Goal: Task Accomplishment & Management: Manage account settings

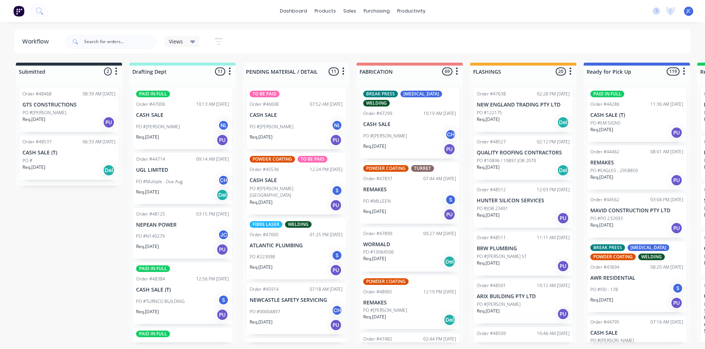
click at [182, 42] on span "Views" at bounding box center [176, 42] width 14 height 8
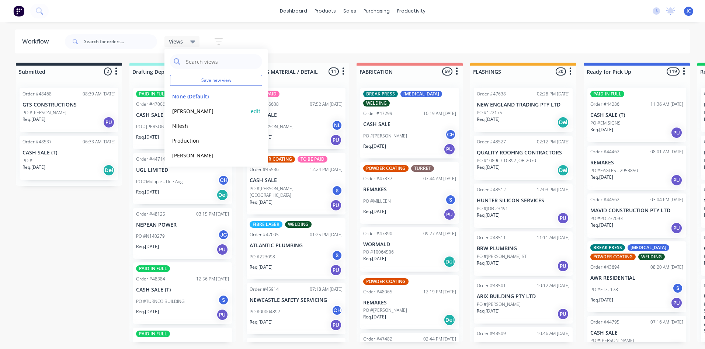
click at [178, 113] on button "[PERSON_NAME]" at bounding box center [209, 111] width 79 height 8
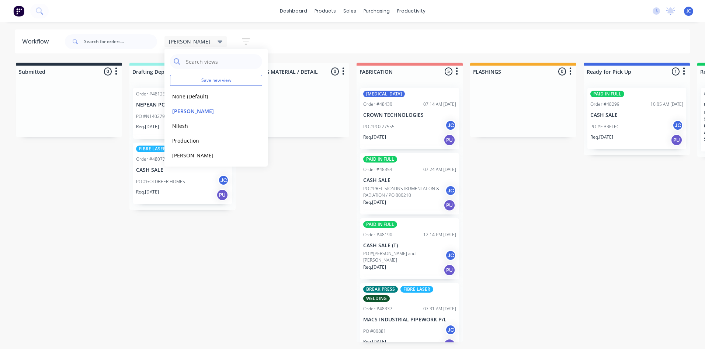
click at [289, 43] on div "[PERSON_NAME] Save new view None (Default) edit [PERSON_NAME] edit [PERSON_NAME…" at bounding box center [376, 42] width 627 height 22
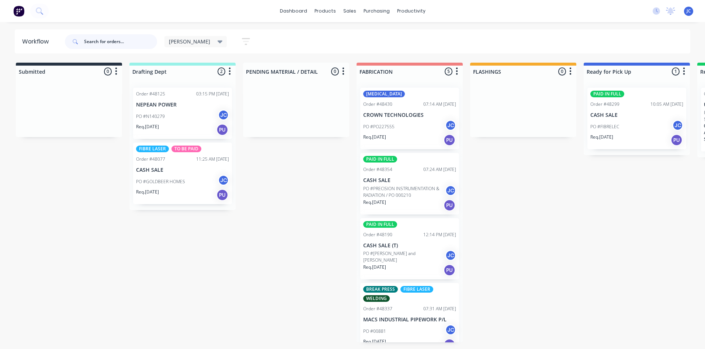
click at [108, 41] on input "text" at bounding box center [120, 41] width 73 height 15
type input "46174"
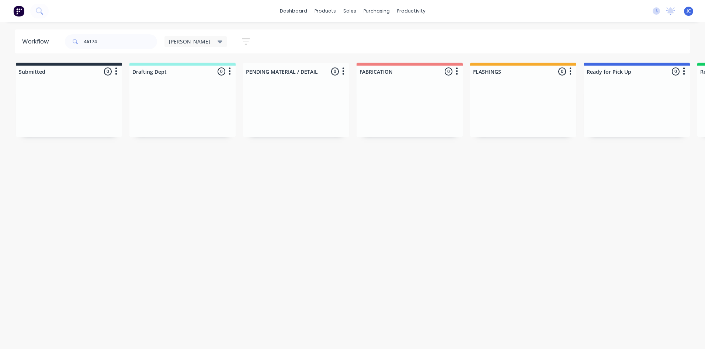
click at [218, 42] on icon at bounding box center [220, 42] width 5 height 8
click at [191, 98] on button "None (Default)" at bounding box center [209, 96] width 79 height 8
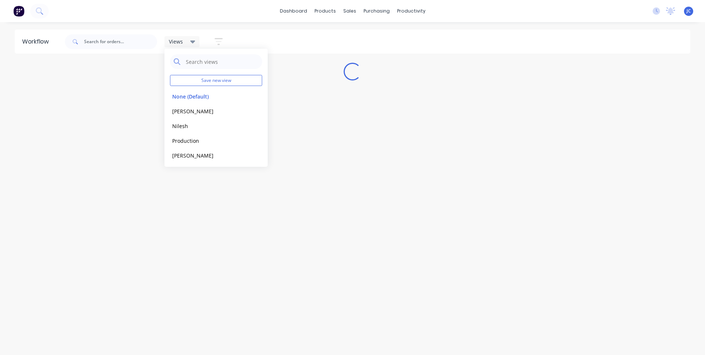
click at [191, 40] on icon at bounding box center [192, 42] width 5 height 8
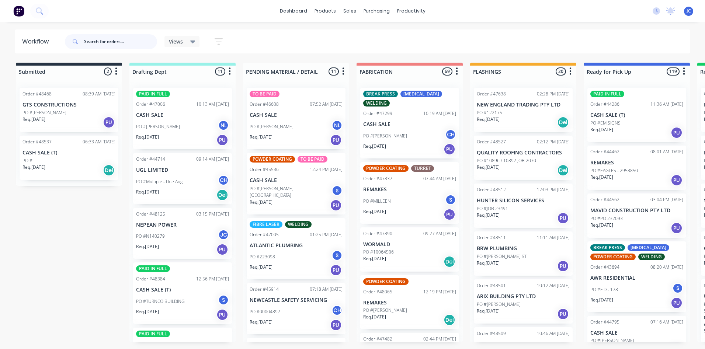
click at [109, 44] on input "text" at bounding box center [120, 41] width 73 height 15
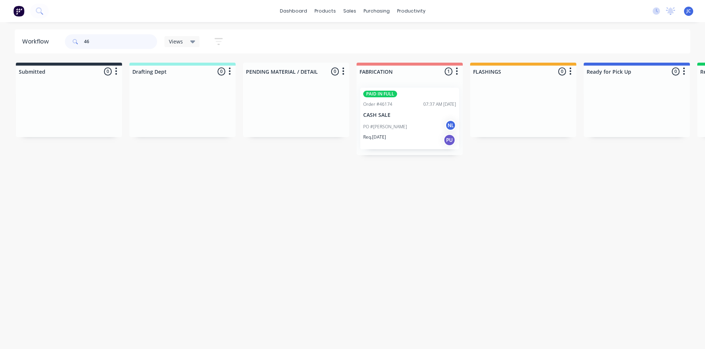
type input "4"
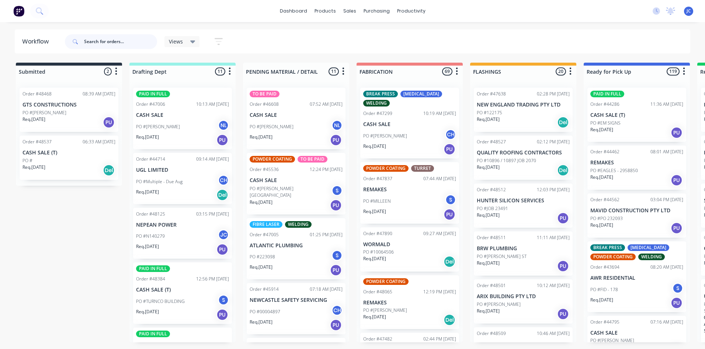
click at [111, 43] on input "text" at bounding box center [120, 41] width 73 height 15
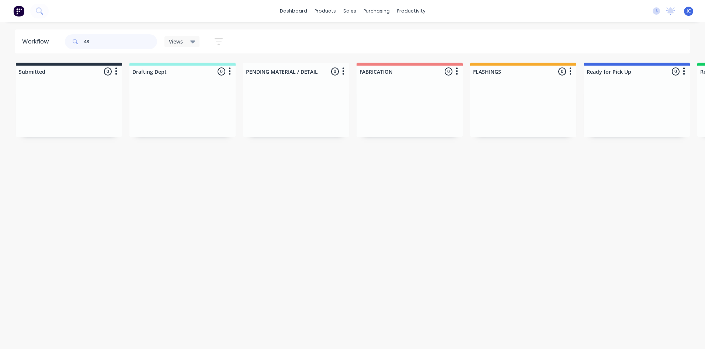
type input "4"
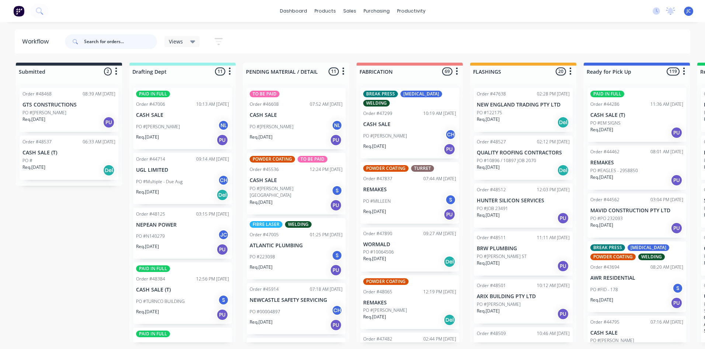
click at [99, 43] on input "text" at bounding box center [120, 41] width 73 height 15
type input "freestyle"
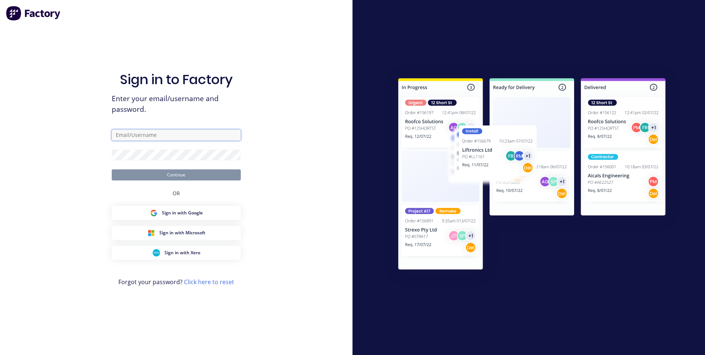
type input "[EMAIL_ADDRESS][DOMAIN_NAME]"
click at [205, 177] on button "Continue" at bounding box center [176, 174] width 129 height 11
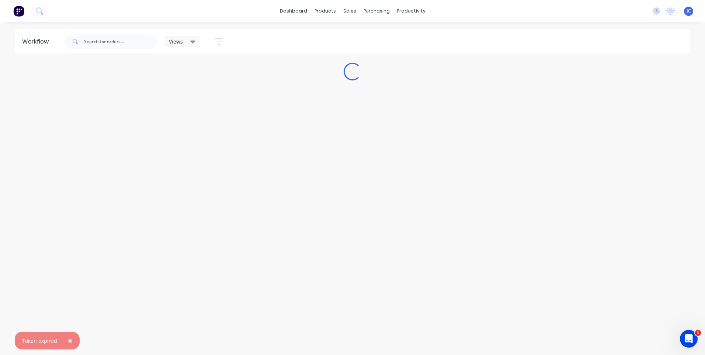
click at [69, 340] on span "×" at bounding box center [70, 340] width 4 height 10
click at [99, 39] on input "text" at bounding box center [120, 41] width 73 height 15
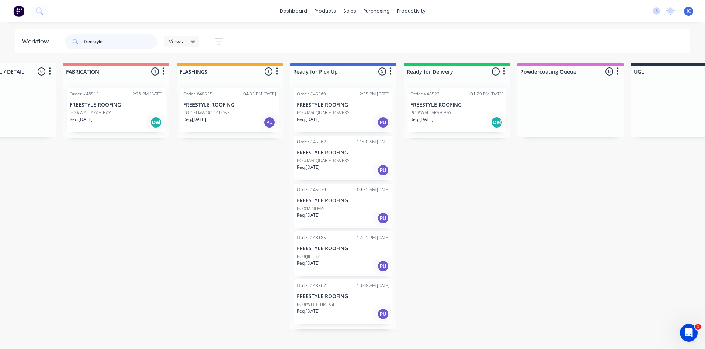
scroll to position [0, 293]
type input "freestyle"
click at [455, 103] on p "FREESTYLE ROOFING" at bounding box center [457, 105] width 93 height 6
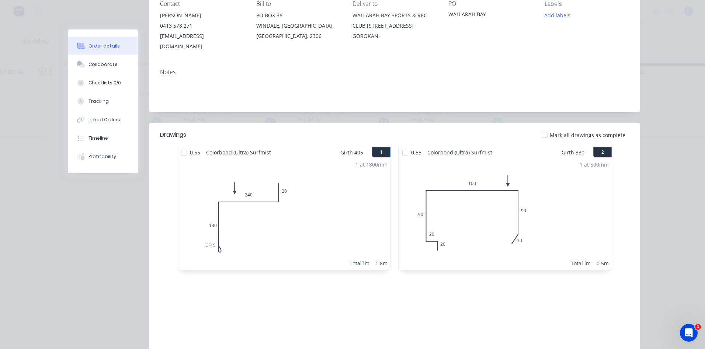
scroll to position [0, 0]
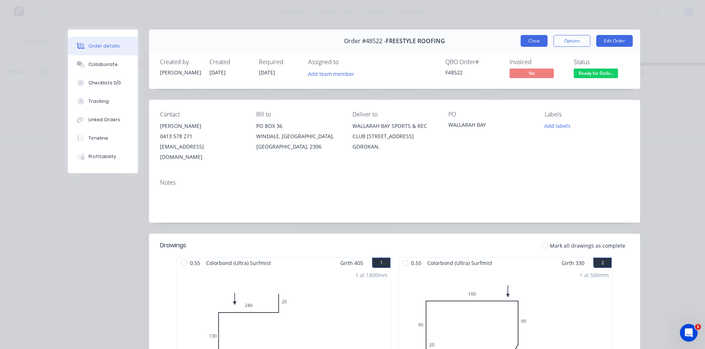
click at [529, 44] on button "Close" at bounding box center [534, 41] width 27 height 12
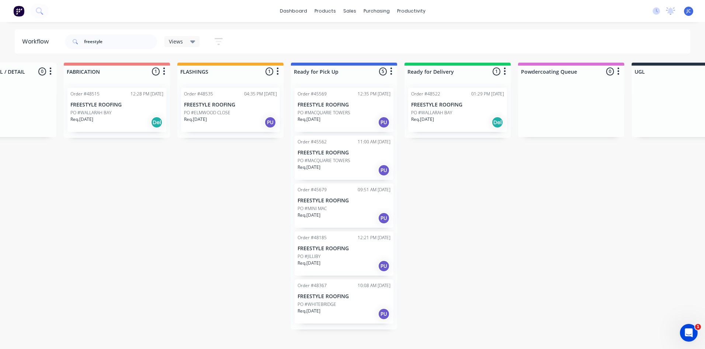
click at [354, 116] on div "Req. [DATE] PU" at bounding box center [344, 122] width 93 height 13
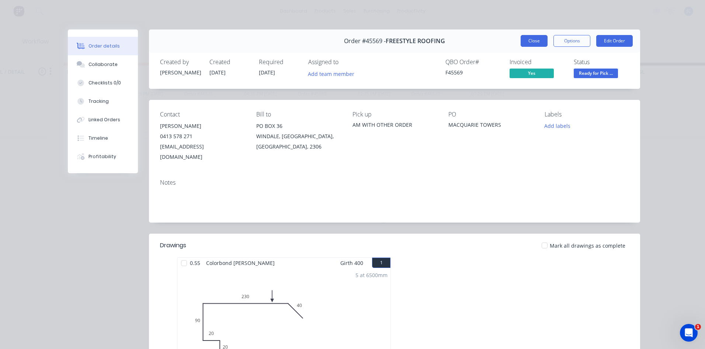
click at [534, 40] on button "Close" at bounding box center [534, 41] width 27 height 12
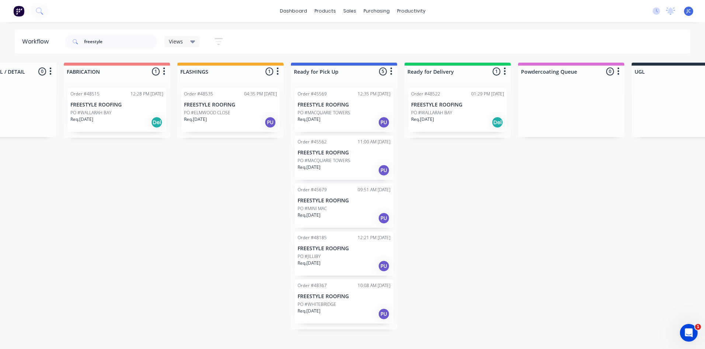
click at [333, 153] on p "FREESTYLE ROOFING" at bounding box center [344, 153] width 93 height 6
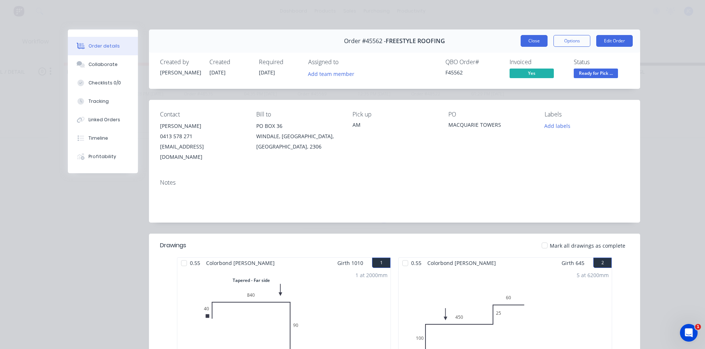
click at [543, 40] on button "Close" at bounding box center [534, 41] width 27 height 12
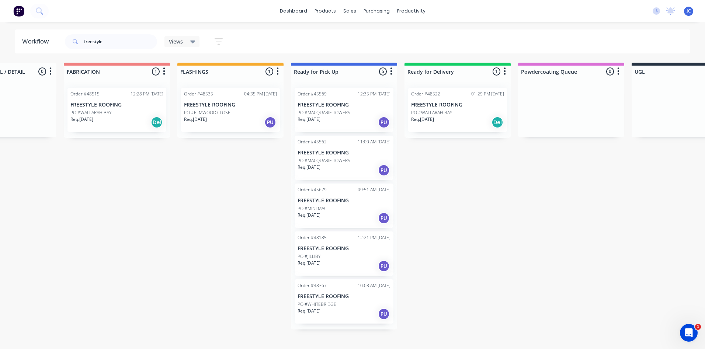
click at [320, 198] on p "FREESTYLE ROOFING" at bounding box center [344, 201] width 93 height 6
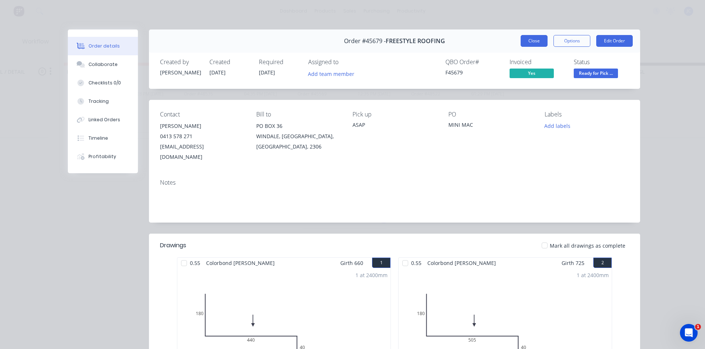
click at [533, 36] on button "Close" at bounding box center [534, 41] width 27 height 12
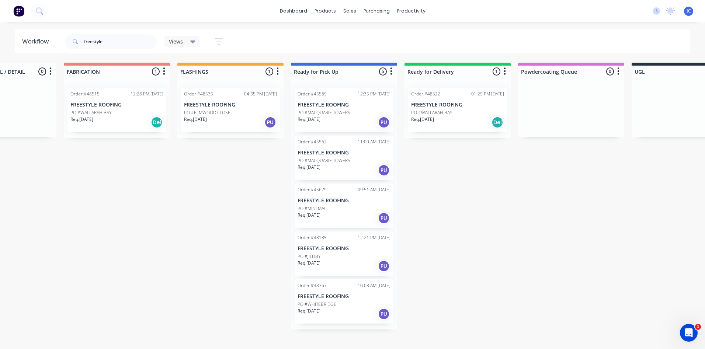
click at [331, 252] on p "FREESTYLE ROOFING" at bounding box center [344, 249] width 93 height 6
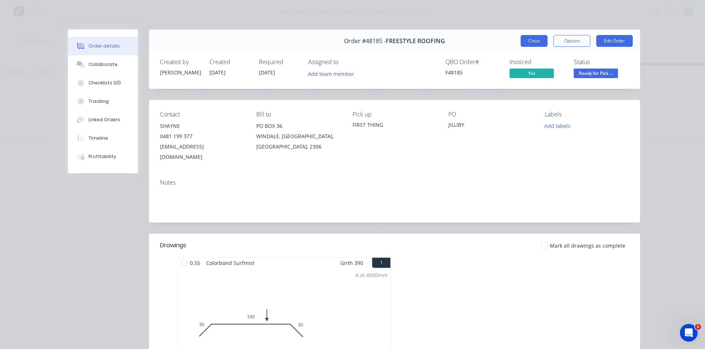
click at [536, 37] on button "Close" at bounding box center [534, 41] width 27 height 12
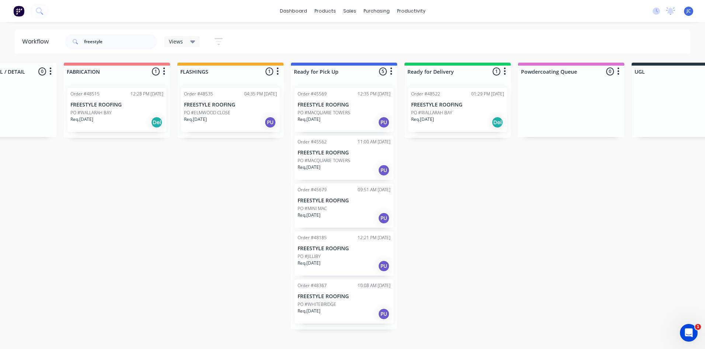
click at [318, 301] on p "PO #WHITEBRIDGE" at bounding box center [317, 304] width 39 height 7
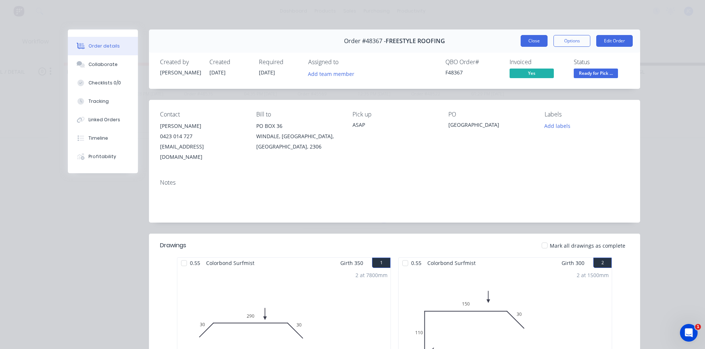
click at [529, 41] on button "Close" at bounding box center [534, 41] width 27 height 12
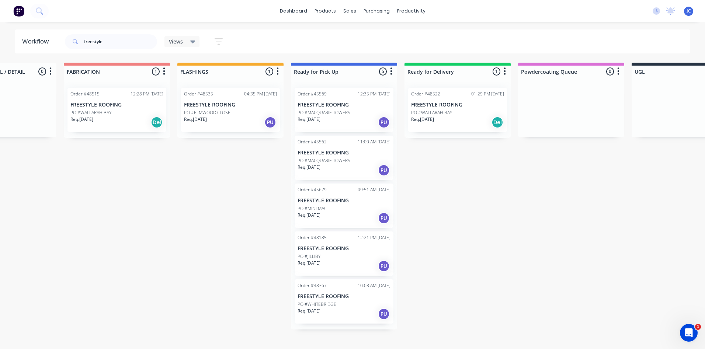
click at [216, 108] on div "Order #48535 04:35 PM [DATE] FREESTYLE ROOFING PO #ELMWOOD CLOSE Req. [DATE] PU" at bounding box center [230, 110] width 99 height 44
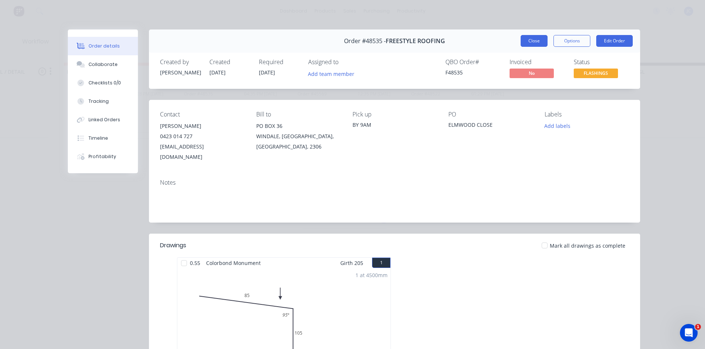
click at [529, 39] on button "Close" at bounding box center [534, 41] width 27 height 12
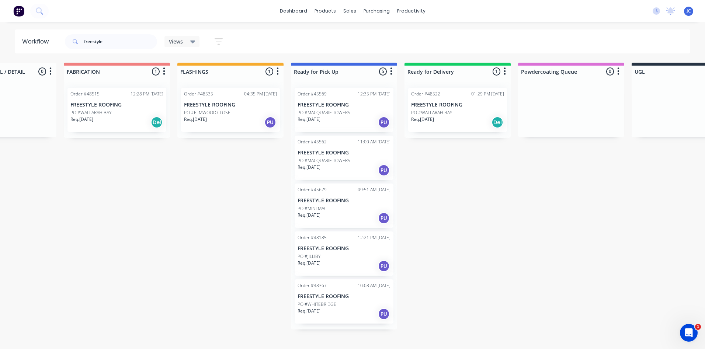
click at [94, 110] on p "PO #WALLARAH BAY" at bounding box center [90, 113] width 41 height 7
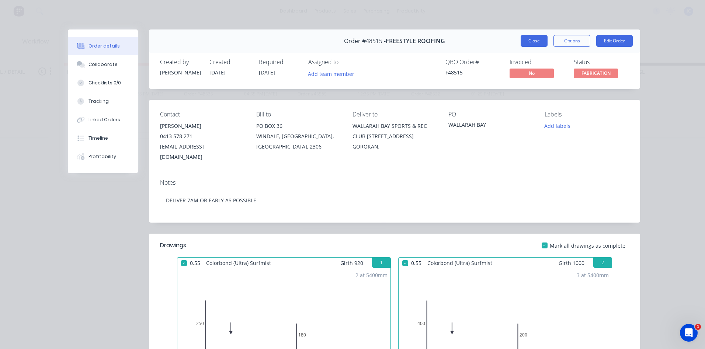
click at [540, 38] on button "Close" at bounding box center [534, 41] width 27 height 12
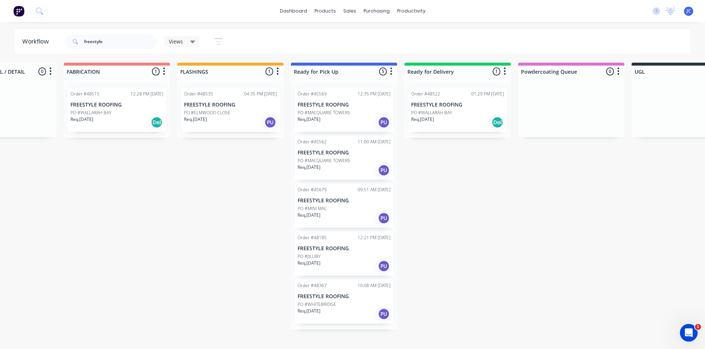
click at [432, 100] on div "Order #48522 01:29 PM [DATE] FREESTYLE ROOFING PO #WALLARAH BAY Req. [DATE] Del" at bounding box center [457, 110] width 99 height 44
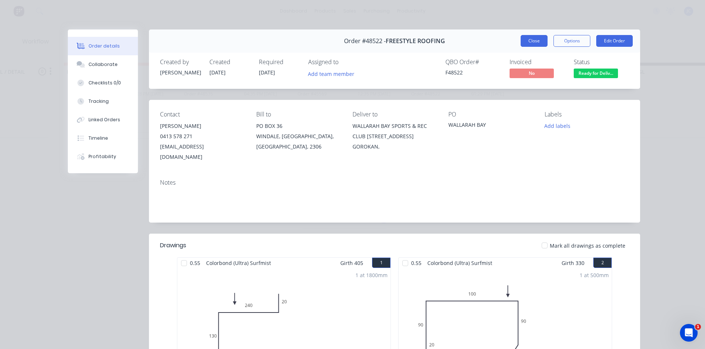
click at [523, 42] on button "Close" at bounding box center [534, 41] width 27 height 12
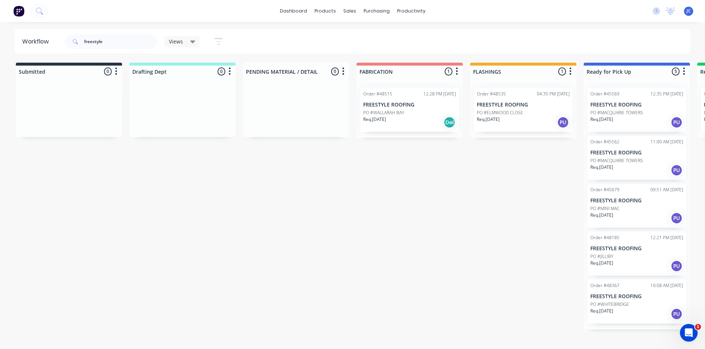
click at [453, 46] on div "freestyle Views Save new view None (Default) edit [PERSON_NAME] edit [PERSON_NA…" at bounding box center [376, 42] width 627 height 22
drag, startPoint x: 116, startPoint y: 42, endPoint x: 47, endPoint y: 49, distance: 69.7
click at [47, 49] on header "Workflow freestyle Views Save new view None (Default) edit [PERSON_NAME] edit […" at bounding box center [353, 42] width 676 height 24
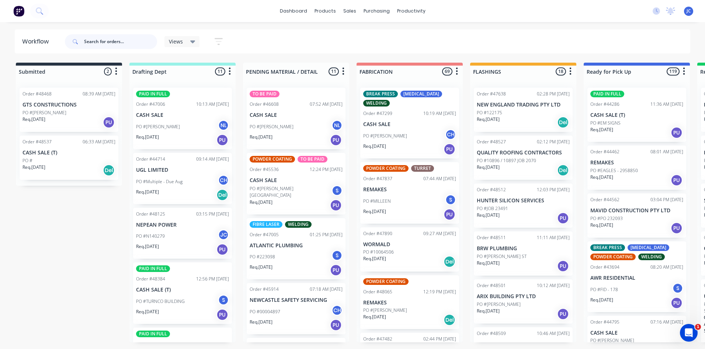
click at [101, 42] on input "text" at bounding box center [120, 41] width 73 height 15
click at [392, 36] on div "Purchase Orders" at bounding box center [400, 35] width 39 height 7
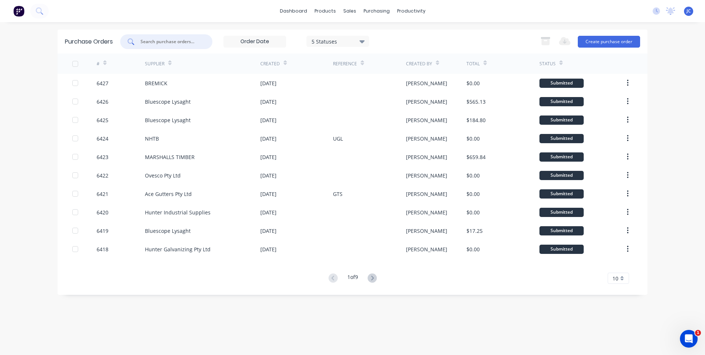
click at [169, 42] on input "text" at bounding box center [170, 41] width 61 height 7
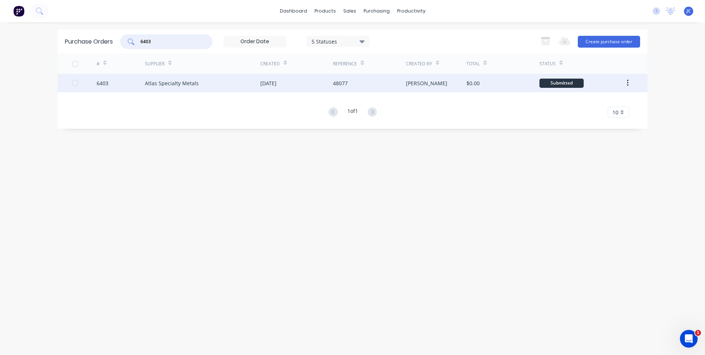
type input "6403"
click at [173, 86] on div "Atlas Specialty Metals" at bounding box center [172, 83] width 54 height 8
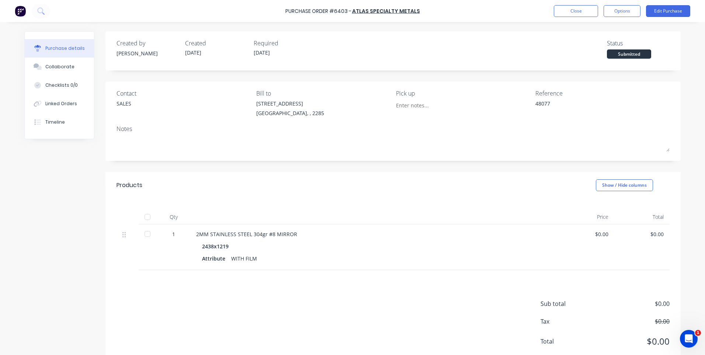
click at [614, 52] on div "Submitted" at bounding box center [629, 53] width 44 height 9
click at [628, 11] on button "Options" at bounding box center [622, 11] width 37 height 12
click at [62, 66] on div "Collaborate" at bounding box center [59, 66] width 29 height 7
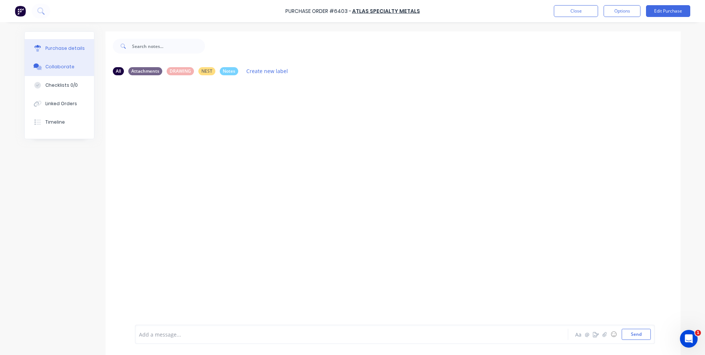
click at [59, 46] on div "Purchase details" at bounding box center [64, 48] width 39 height 7
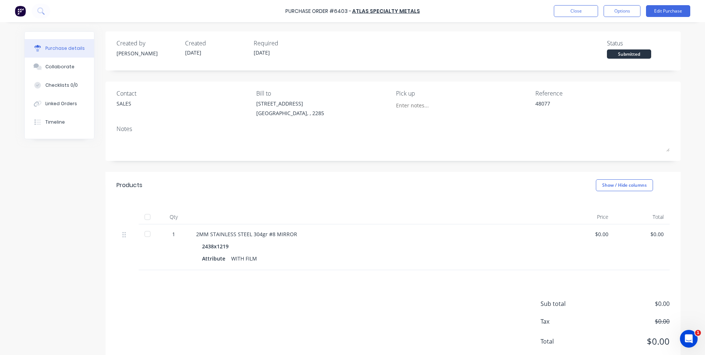
click at [218, 235] on div "2MM STAINLESS STEEL 304gr #8 MIRROR" at bounding box center [374, 234] width 357 height 8
drag, startPoint x: 193, startPoint y: 232, endPoint x: 298, endPoint y: 231, distance: 104.7
click at [298, 231] on div "2MM STAINLESS STEEL 304gr #8 MIRROR 2438x1219 Attribute WITH FILM" at bounding box center [374, 247] width 369 height 46
copy div "2MM STAINLESS STEEL 304gr #8 MIRROR"
click at [571, 8] on button "Close" at bounding box center [576, 11] width 44 height 12
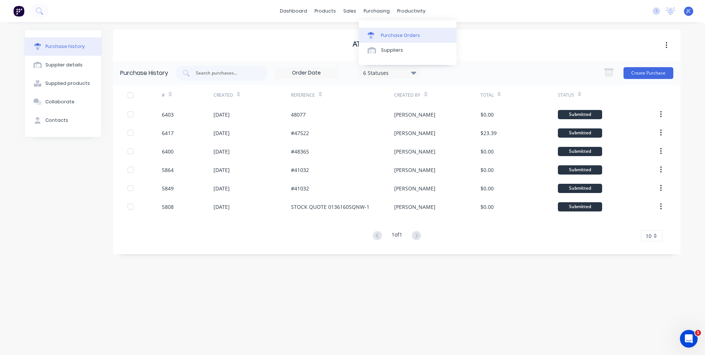
click at [381, 34] on div "Purchase Orders" at bounding box center [400, 35] width 39 height 7
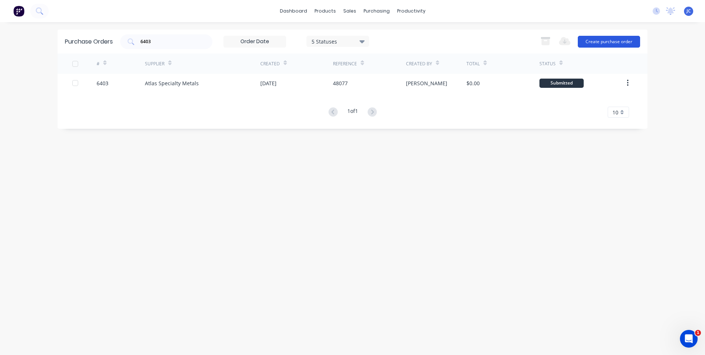
click at [611, 44] on button "Create purchase order" at bounding box center [609, 42] width 62 height 12
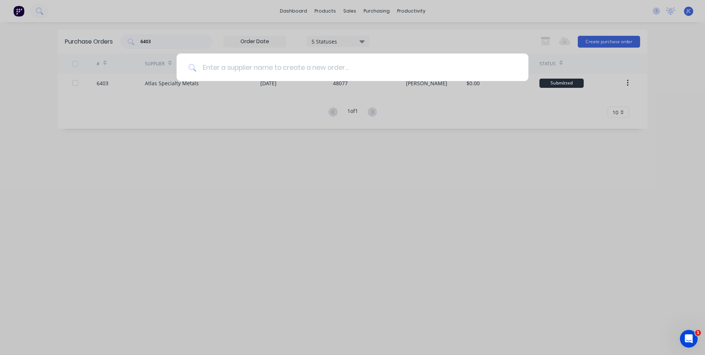
click at [352, 66] on input at bounding box center [357, 67] width 320 height 28
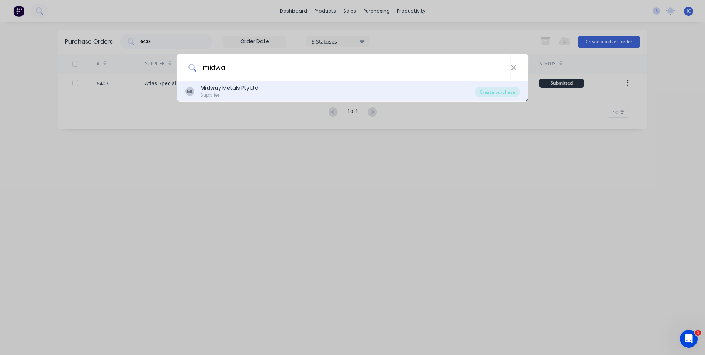
type input "midwa"
click at [227, 90] on div "Midwa y Metals Pty Ltd" at bounding box center [229, 88] width 58 height 8
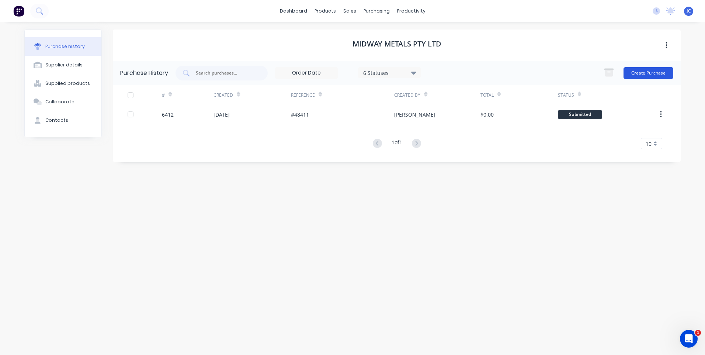
click at [655, 77] on button "Create Purchase" at bounding box center [649, 73] width 50 height 12
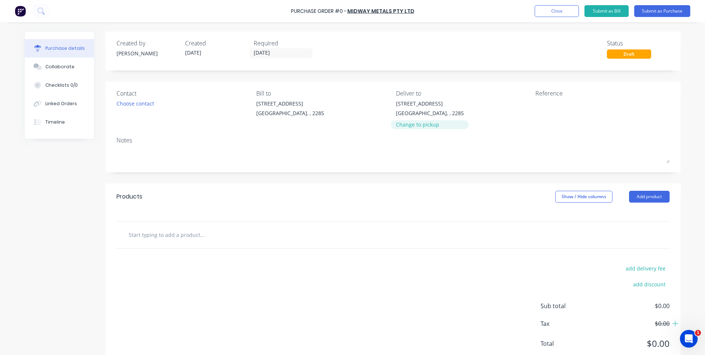
click at [409, 122] on div "Change to pickup" at bounding box center [430, 125] width 68 height 8
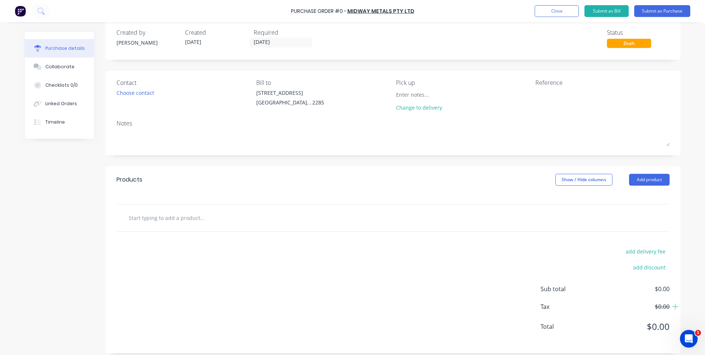
scroll to position [16, 0]
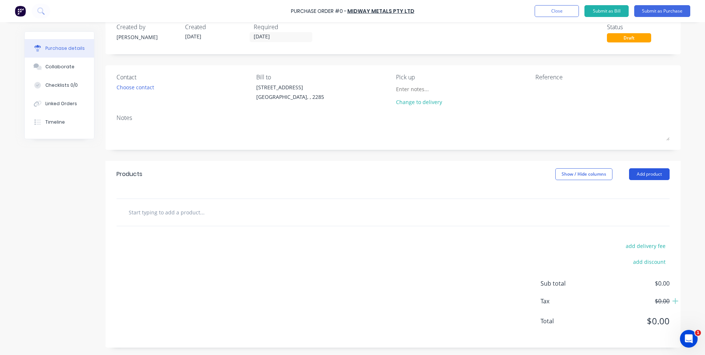
click at [645, 172] on button "Add product" at bounding box center [649, 174] width 41 height 12
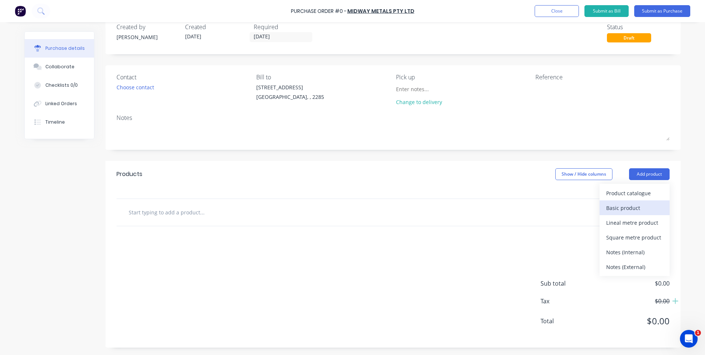
click at [615, 207] on div "Basic product" at bounding box center [634, 207] width 57 height 11
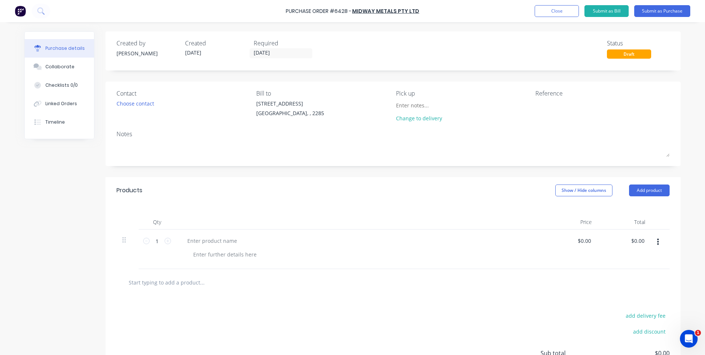
click at [657, 240] on button "button" at bounding box center [657, 241] width 17 height 13
click at [623, 289] on button "Delete" at bounding box center [635, 291] width 63 height 15
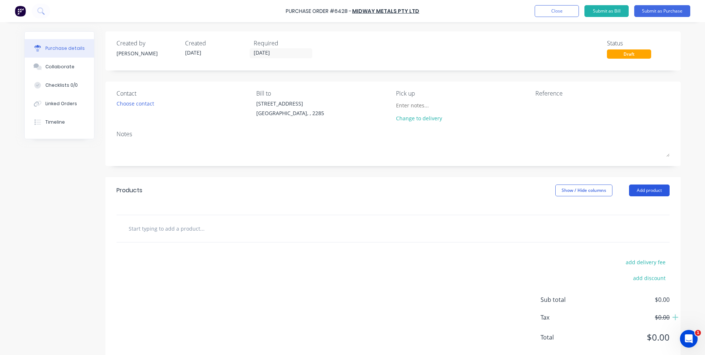
click at [651, 187] on button "Add product" at bounding box center [649, 190] width 41 height 12
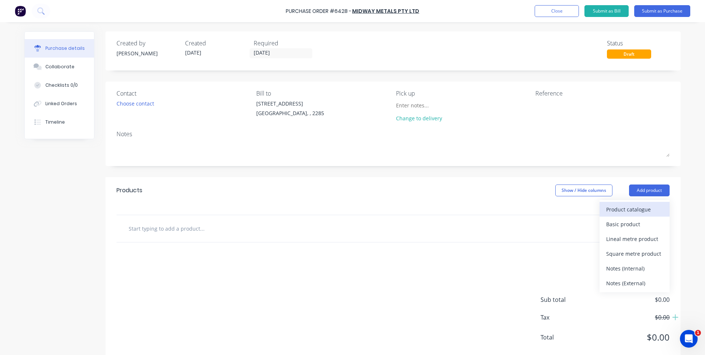
click at [629, 207] on div "Product catalogue" at bounding box center [634, 209] width 57 height 11
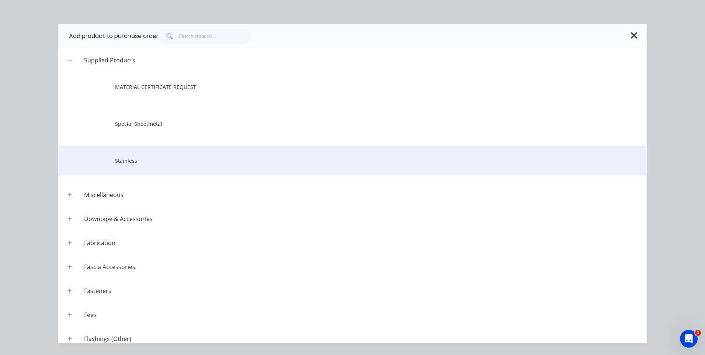
click at [119, 162] on div "Stainless" at bounding box center [352, 161] width 589 height 30
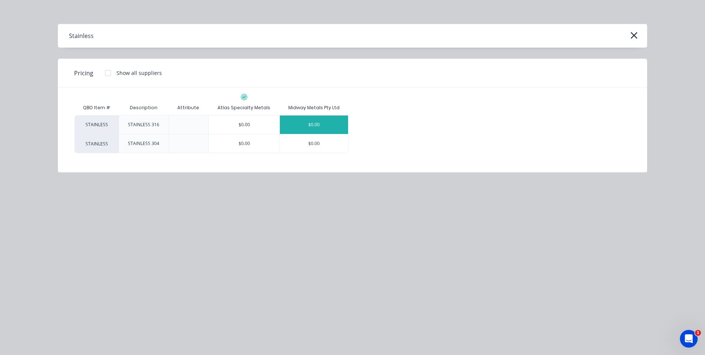
click at [320, 125] on div "$0.00" at bounding box center [314, 124] width 68 height 18
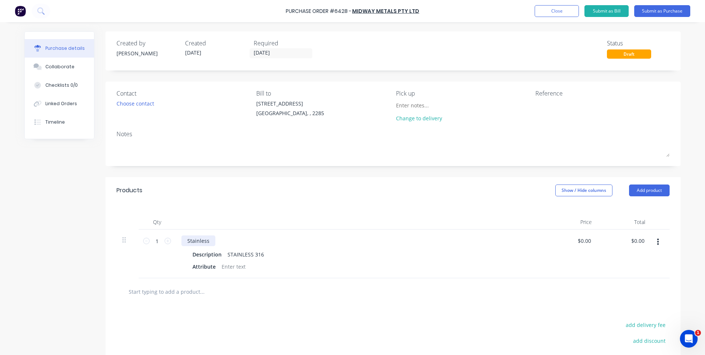
click at [197, 241] on div "Stainless" at bounding box center [198, 240] width 34 height 11
paste div
click at [249, 255] on div "STAINLESS 316" at bounding box center [246, 254] width 42 height 11
click at [259, 253] on div "STAINLESS 316" at bounding box center [246, 254] width 42 height 11
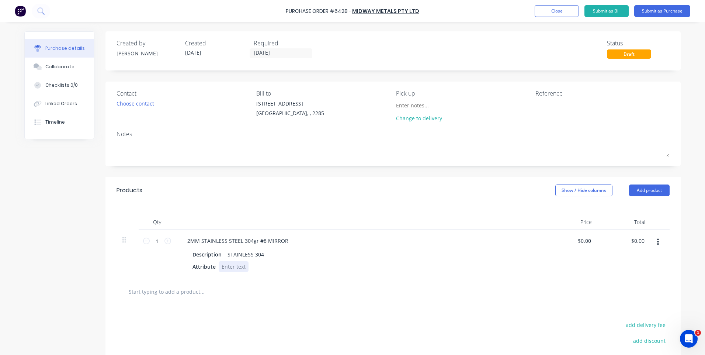
click at [228, 267] on div at bounding box center [234, 266] width 30 height 11
click at [277, 266] on div "Attribute WITH FILM" at bounding box center [359, 266] width 338 height 11
click at [208, 256] on div "Description" at bounding box center [207, 254] width 35 height 11
drag, startPoint x: 218, startPoint y: 253, endPoint x: 187, endPoint y: 253, distance: 31.0
click at [190, 253] on div "Description" at bounding box center [207, 254] width 35 height 11
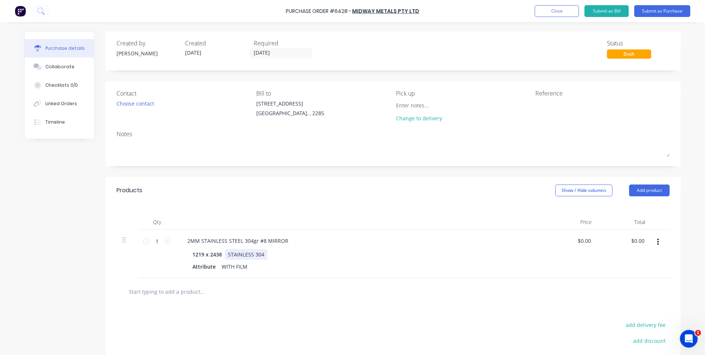
click at [261, 253] on div "STAINLESS 304" at bounding box center [246, 254] width 42 height 11
click at [254, 254] on div "STAINLESS 304" at bounding box center [246, 254] width 42 height 11
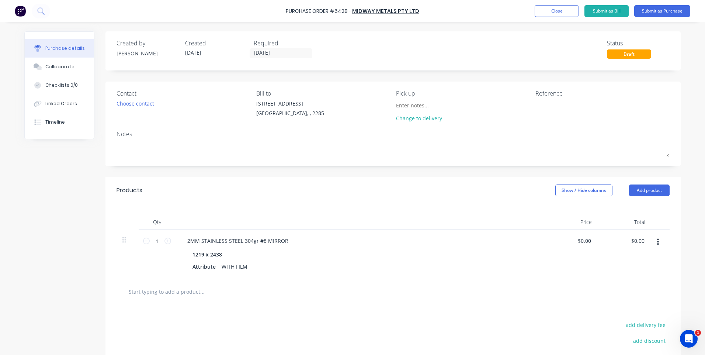
click at [327, 288] on div at bounding box center [232, 291] width 221 height 15
click at [129, 103] on div "Choose contact" at bounding box center [136, 104] width 38 height 8
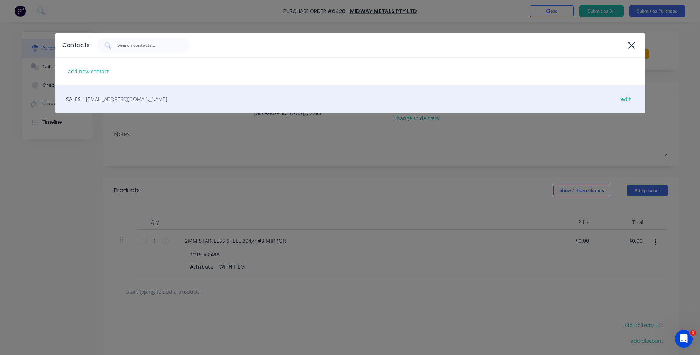
click at [94, 99] on span "- [EMAIL_ADDRESS][DOMAIN_NAME] -" at bounding box center [127, 99] width 88 height 8
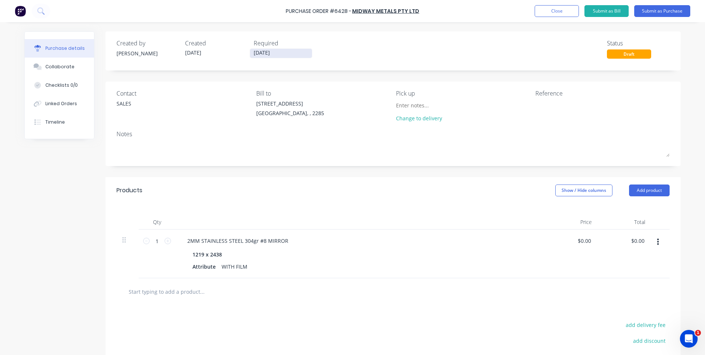
click at [279, 53] on input "[DATE]" at bounding box center [281, 53] width 62 height 9
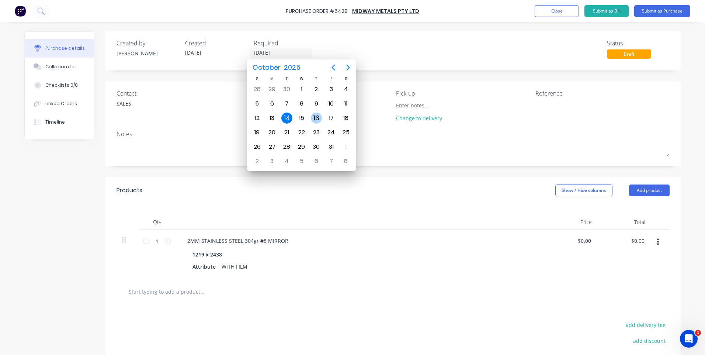
click at [316, 118] on div "16" at bounding box center [316, 117] width 11 height 11
type input "[DATE]"
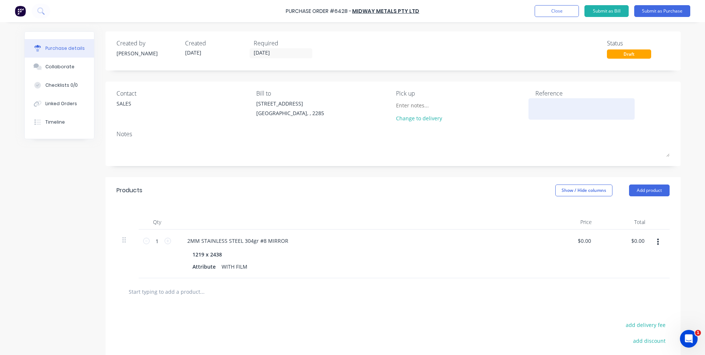
click at [548, 103] on textarea at bounding box center [582, 108] width 92 height 17
type textarea "48077"
click at [659, 11] on button "Submit as Purchase" at bounding box center [662, 11] width 56 height 12
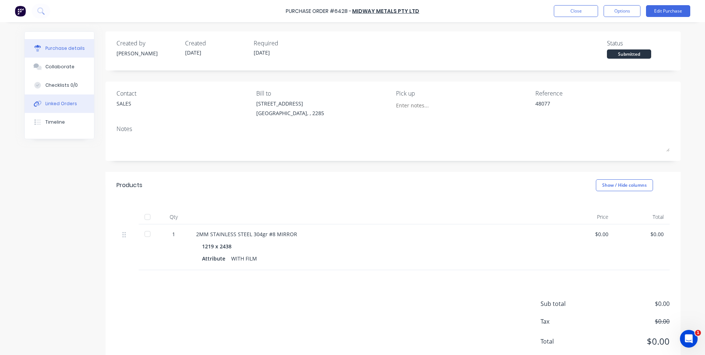
click at [53, 104] on div "Linked Orders" at bounding box center [61, 103] width 32 height 7
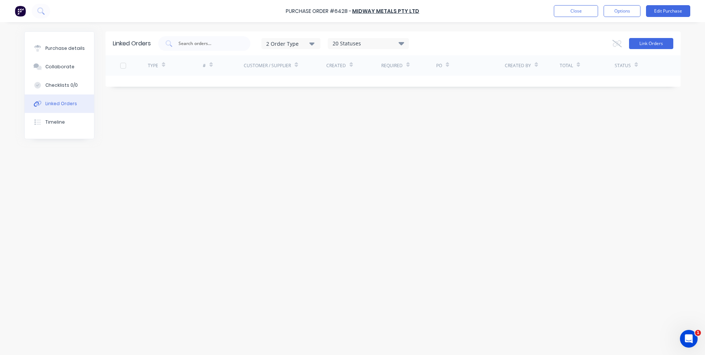
click at [646, 44] on button "Link Orders" at bounding box center [651, 43] width 44 height 11
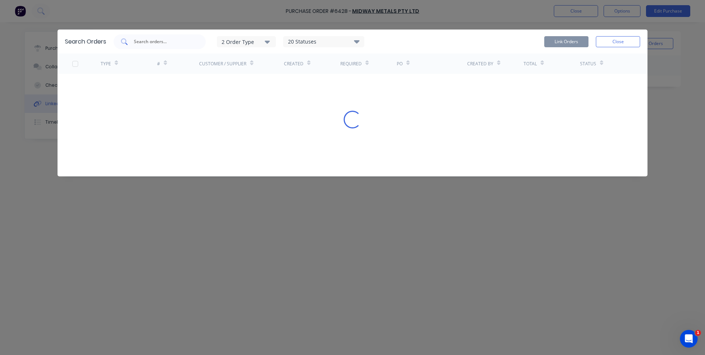
click at [149, 42] on input "text" at bounding box center [163, 41] width 61 height 7
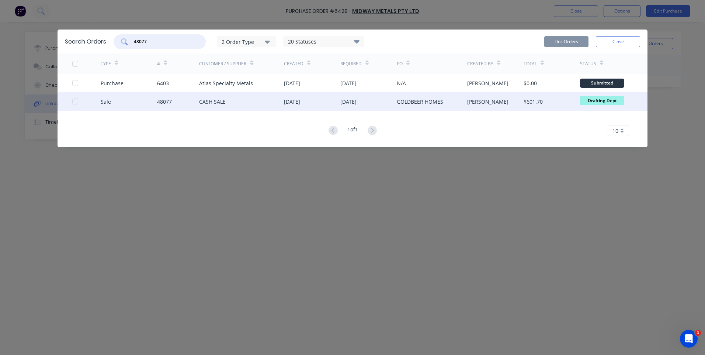
click at [75, 103] on div at bounding box center [75, 101] width 15 height 15
type input "48077"
click at [571, 44] on button "Link Orders" at bounding box center [566, 41] width 44 height 11
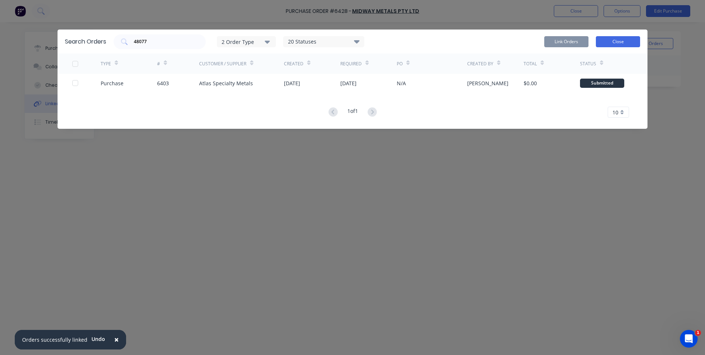
click at [624, 38] on button "Close" at bounding box center [618, 41] width 44 height 11
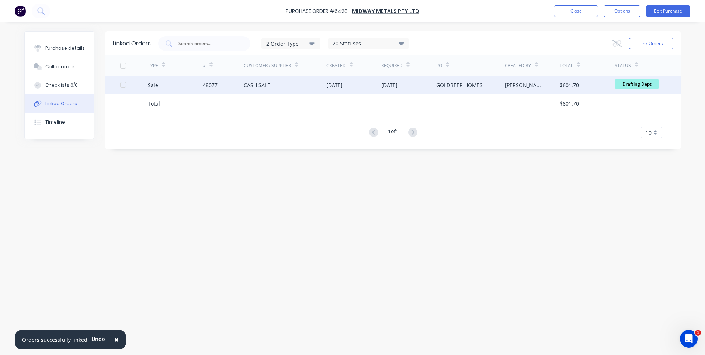
click at [457, 83] on div "GOLDBEER HOMES" at bounding box center [459, 85] width 46 height 8
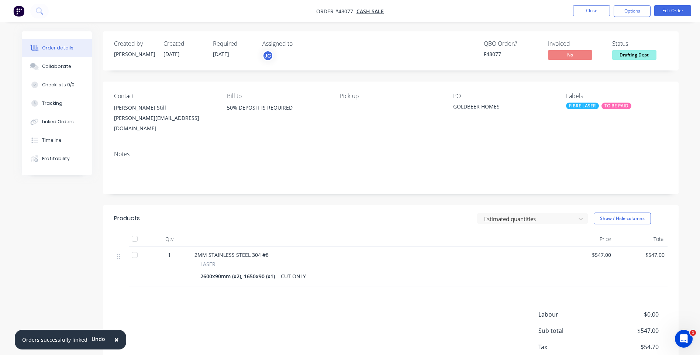
click at [576, 16] on li "Close" at bounding box center [591, 11] width 37 height 12
click at [576, 13] on button "Close" at bounding box center [591, 10] width 37 height 11
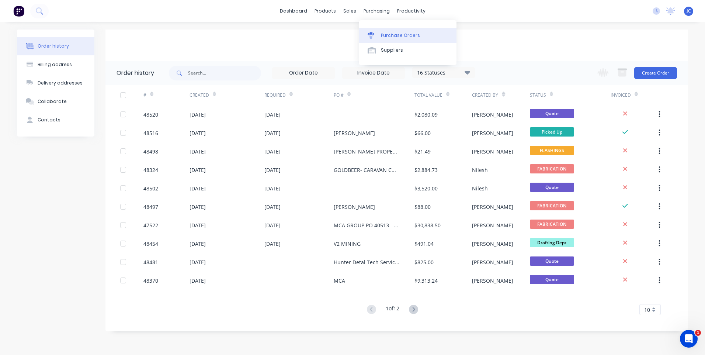
click at [397, 35] on div "Purchase Orders" at bounding box center [400, 35] width 39 height 7
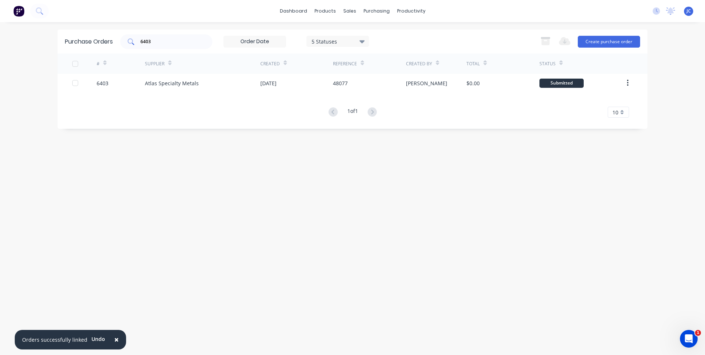
drag, startPoint x: 162, startPoint y: 44, endPoint x: 131, endPoint y: 42, distance: 30.3
click at [125, 44] on div "6403" at bounding box center [166, 41] width 92 height 15
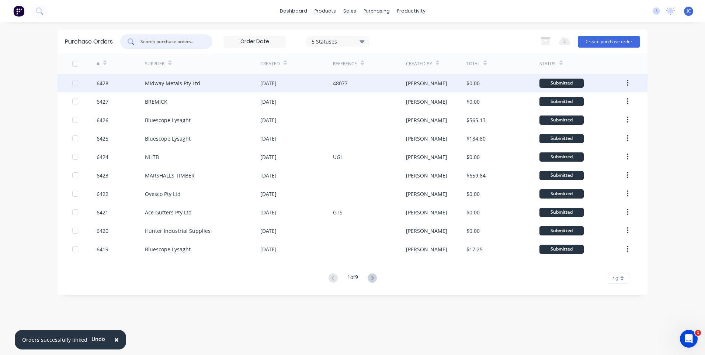
click at [219, 84] on div "Midway Metals Pty Ltd" at bounding box center [202, 83] width 115 height 18
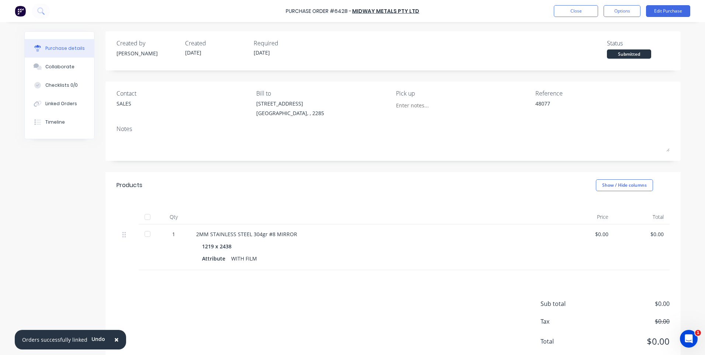
click at [617, 3] on div "Purchase Order #6428 - Midway Metals Pty Ltd Close Options Edit Purchase" at bounding box center [352, 11] width 705 height 22
click at [617, 10] on button "Options" at bounding box center [622, 11] width 37 height 12
click at [591, 32] on div "Print / Email" at bounding box center [605, 30] width 57 height 11
click at [591, 60] on div "Without pricing" at bounding box center [605, 59] width 57 height 11
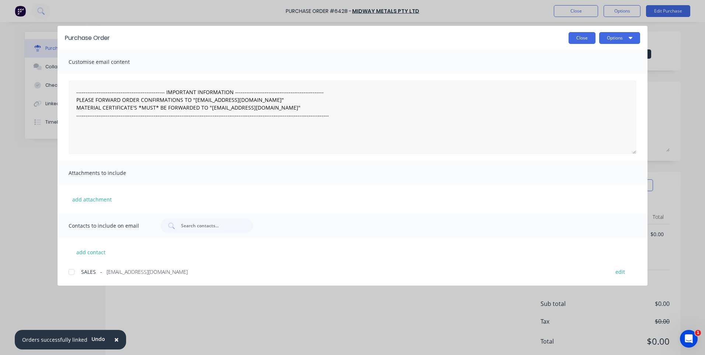
click at [575, 36] on button "Close" at bounding box center [582, 38] width 27 height 12
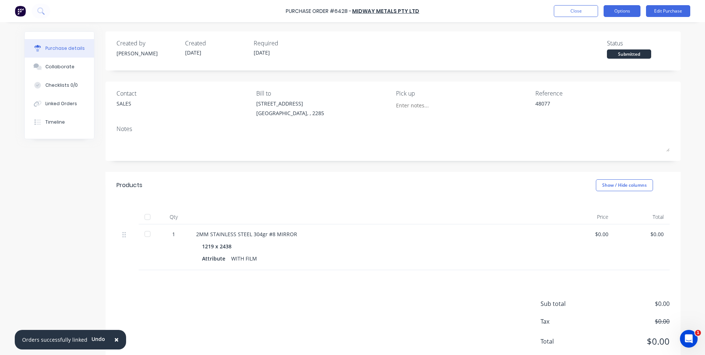
click at [625, 6] on button "Options" at bounding box center [622, 11] width 37 height 12
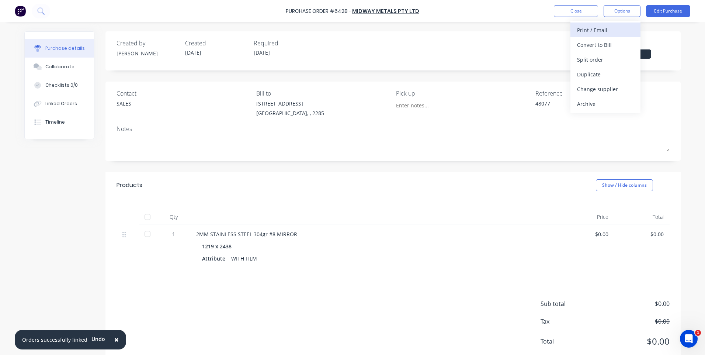
click at [584, 30] on div "Print / Email" at bounding box center [605, 30] width 57 height 11
click at [596, 59] on div "Without pricing" at bounding box center [605, 59] width 57 height 11
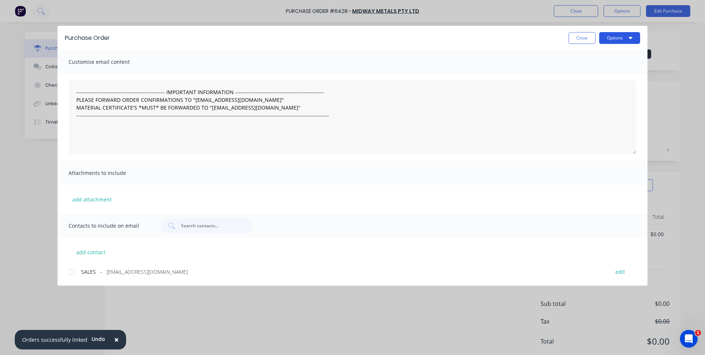
click at [615, 38] on button "Options" at bounding box center [619, 38] width 41 height 12
click at [582, 68] on div "Print" at bounding box center [605, 71] width 57 height 11
click at [579, 37] on button "Close" at bounding box center [582, 38] width 27 height 12
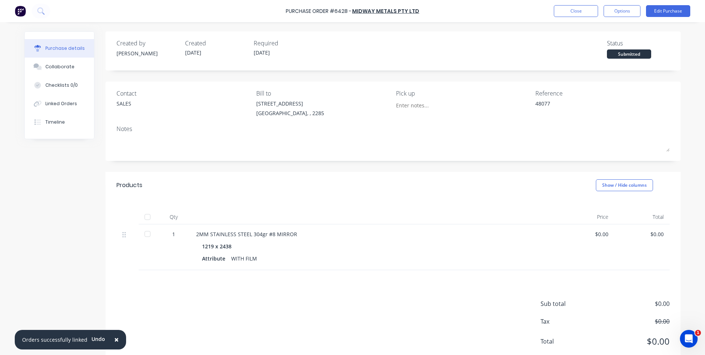
click at [56, 145] on div "Created by [PERSON_NAME] Created [DATE] Required [DATE] Status Submitted Contac…" at bounding box center [352, 199] width 656 height 336
click at [573, 12] on button "Close" at bounding box center [576, 11] width 44 height 12
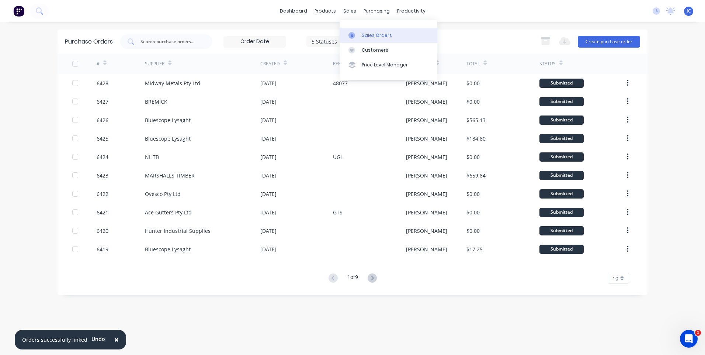
click at [361, 35] on link "Sales Orders" at bounding box center [389, 35] width 98 height 15
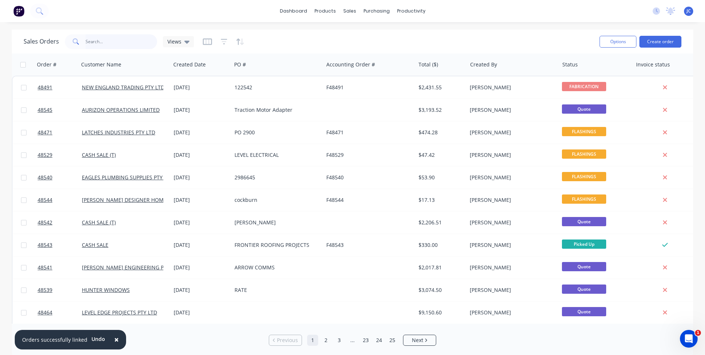
click at [114, 45] on input "text" at bounding box center [122, 41] width 72 height 15
type input "48341"
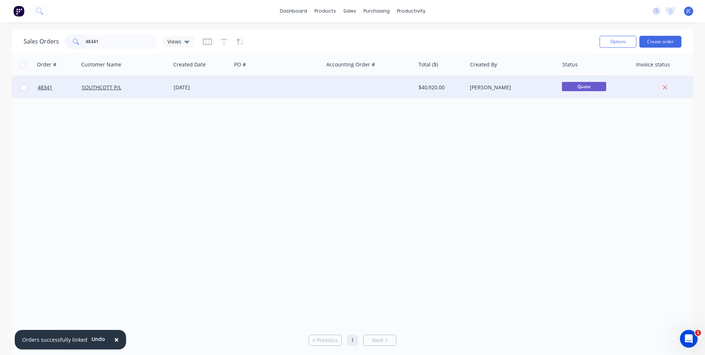
click at [270, 85] on div at bounding box center [278, 87] width 92 height 22
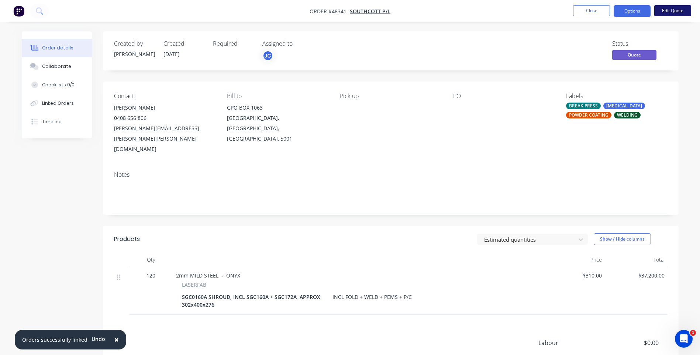
click at [671, 8] on button "Edit Quote" at bounding box center [672, 10] width 37 height 11
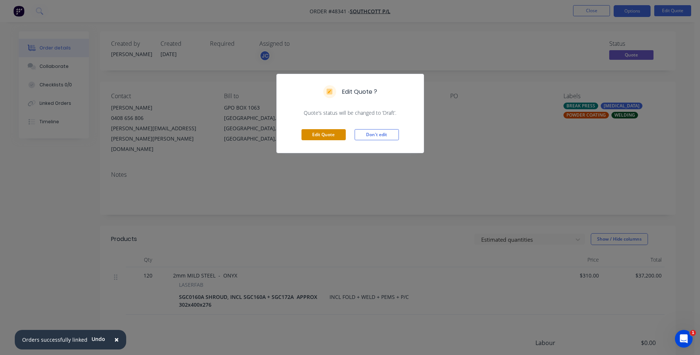
click at [326, 134] on button "Edit Quote" at bounding box center [323, 134] width 44 height 11
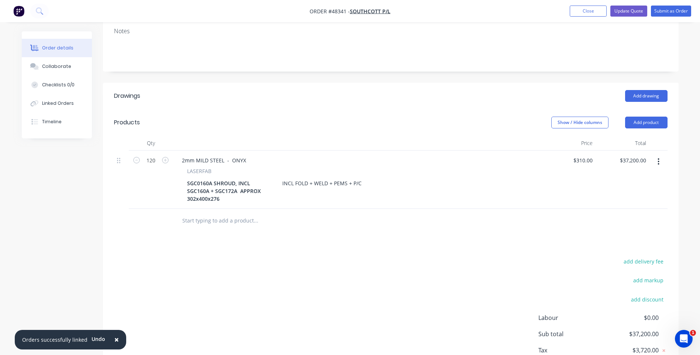
scroll to position [166, 0]
click at [581, 154] on div "310 $310.00" at bounding box center [582, 159] width 26 height 11
click at [581, 154] on div "310 310" at bounding box center [587, 159] width 15 height 11
type input "$315.00"
type input "$37,800.00"
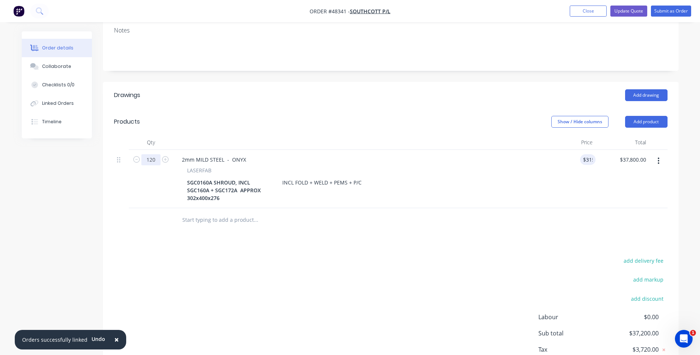
click at [155, 154] on input "120" at bounding box center [150, 159] width 19 height 11
type input "80"
type input "$25,200.00"
click at [423, 177] on div "SGC0160A SHROUD, INCL SGC160A + SGC172A APPROX 302x400x276 INCL FOLD + WELD + P…" at bounding box center [356, 190] width 344 height 26
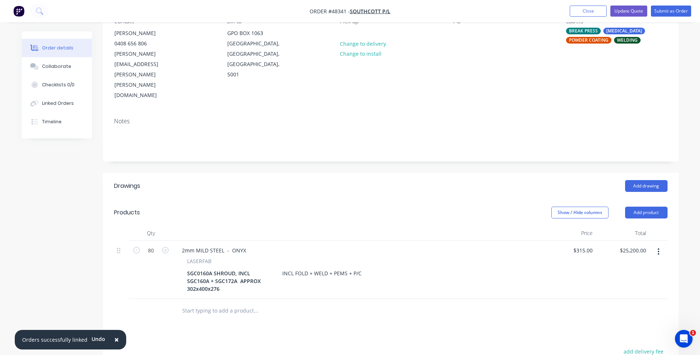
scroll to position [0, 0]
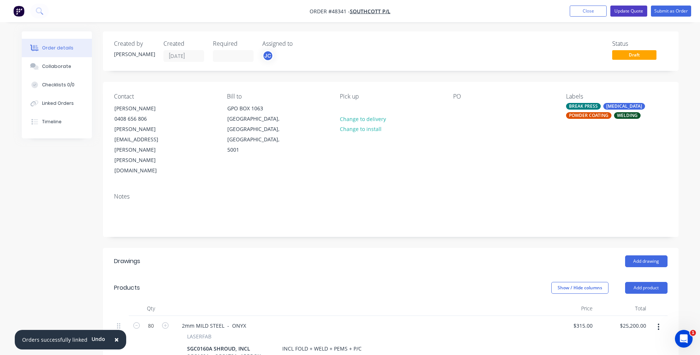
click at [626, 10] on button "Update Quote" at bounding box center [628, 11] width 37 height 11
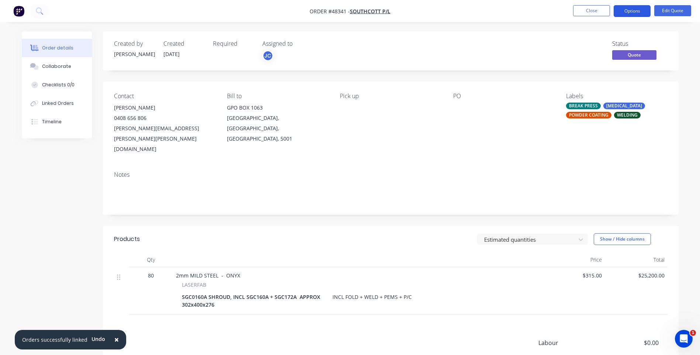
click at [636, 9] on button "Options" at bounding box center [631, 11] width 37 height 12
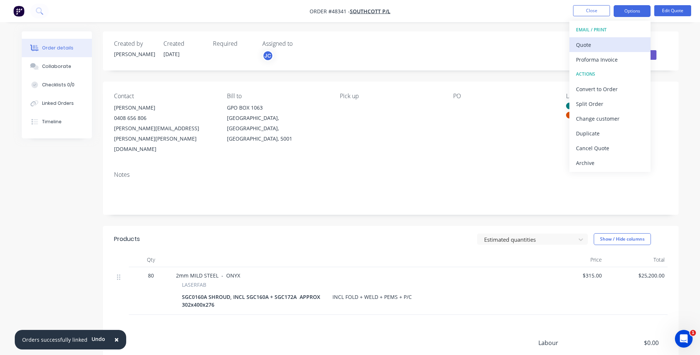
click at [608, 45] on div "Quote" at bounding box center [610, 44] width 68 height 11
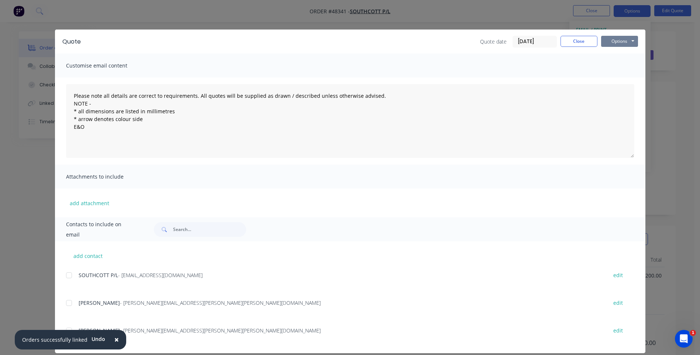
click at [624, 45] on button "Options" at bounding box center [619, 41] width 37 height 11
click at [617, 68] on button "Print" at bounding box center [624, 66] width 47 height 12
